Goal: Task Accomplishment & Management: Use online tool/utility

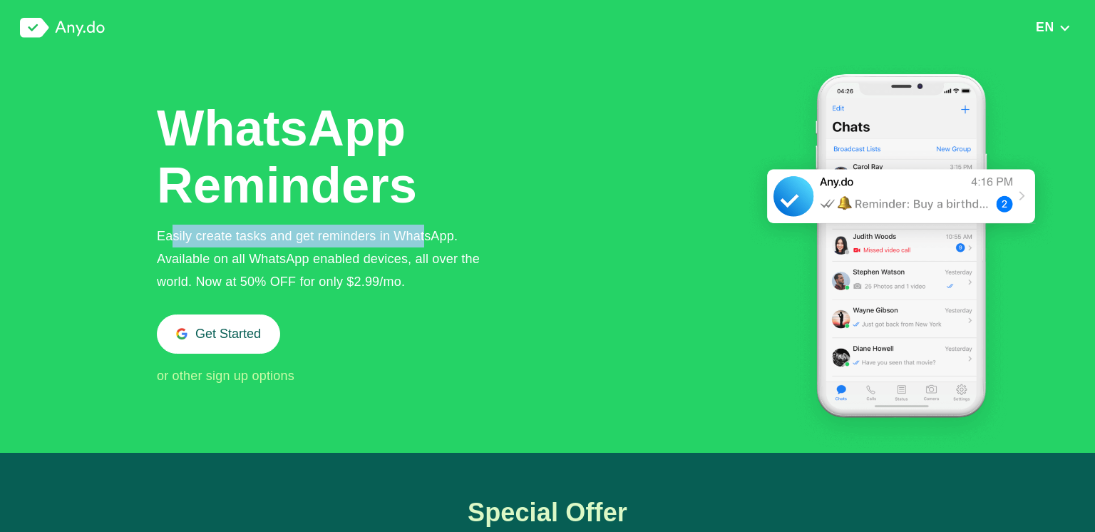
drag, startPoint x: 175, startPoint y: 232, endPoint x: 423, endPoint y: 236, distance: 248.1
click at [423, 236] on div "Easily create tasks and get reminders in WhatsApp. Available on all WhatsApp en…" at bounding box center [330, 259] width 346 height 68
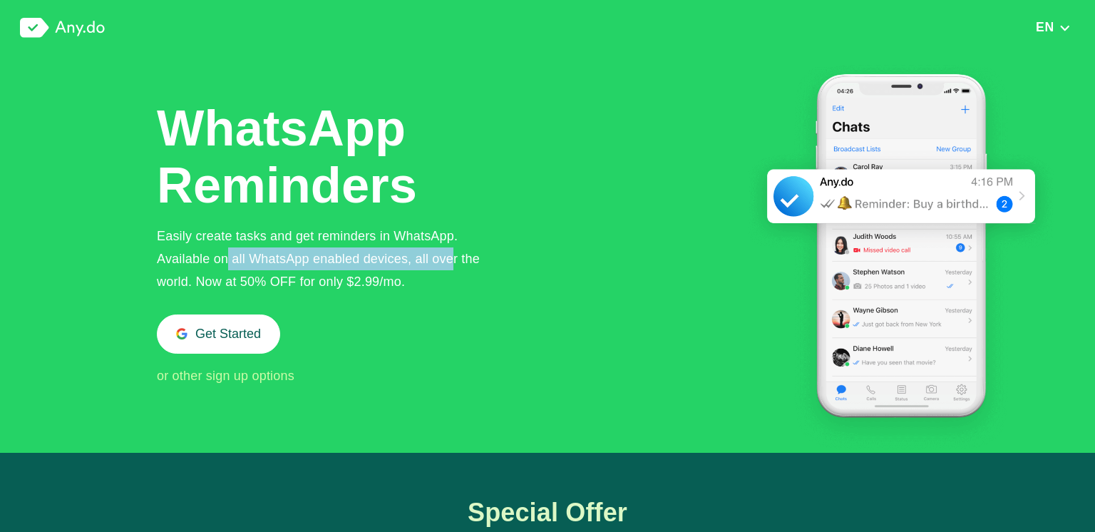
drag, startPoint x: 225, startPoint y: 260, endPoint x: 450, endPoint y: 262, distance: 224.6
click at [450, 262] on div "Easily create tasks and get reminders in WhatsApp. Available on all WhatsApp en…" at bounding box center [330, 259] width 346 height 68
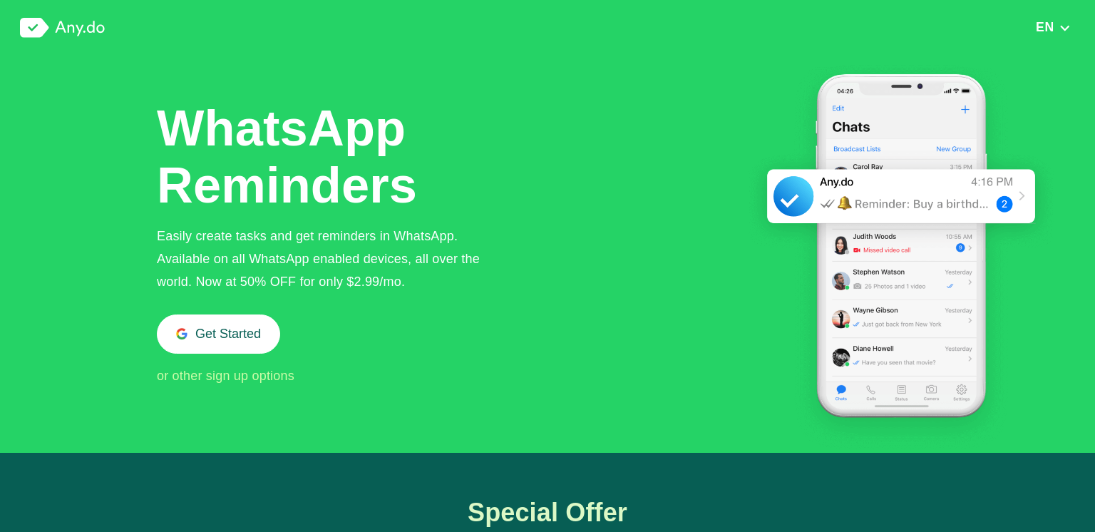
drag, startPoint x: 223, startPoint y: 280, endPoint x: 350, endPoint y: 280, distance: 126.9
click at [350, 280] on div "Easily create tasks and get reminders in WhatsApp. Available on all WhatsApp en…" at bounding box center [330, 259] width 346 height 68
click at [217, 348] on button "Get Started" at bounding box center [218, 333] width 123 height 39
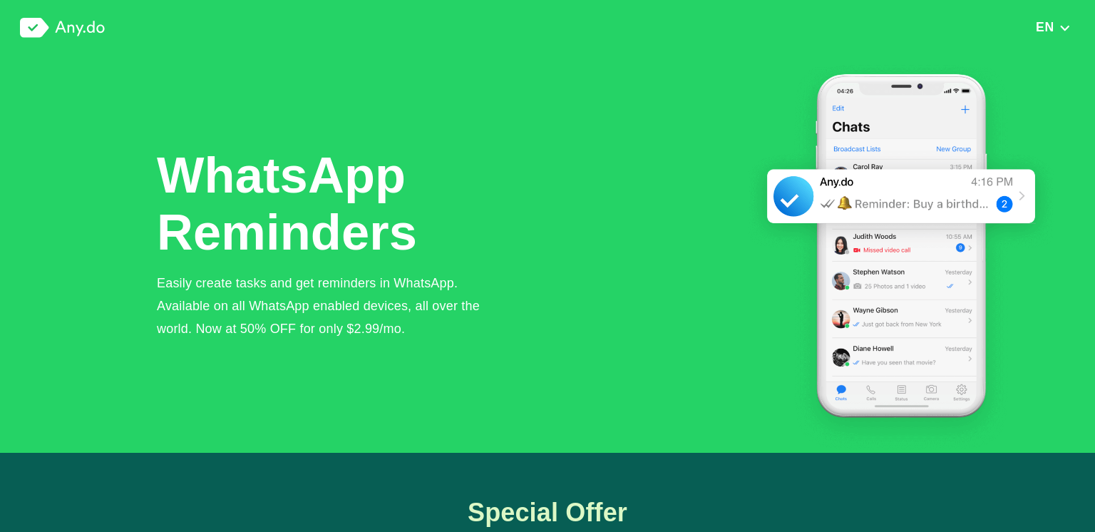
drag, startPoint x: 370, startPoint y: 351, endPoint x: 366, endPoint y: 338, distance: 14.0
click at [369, 351] on div "WhatsApp Reminders Easily create tasks and get reminders in WhatsApp. Available…" at bounding box center [330, 254] width 346 height 215
